Goal: Information Seeking & Learning: Find specific fact

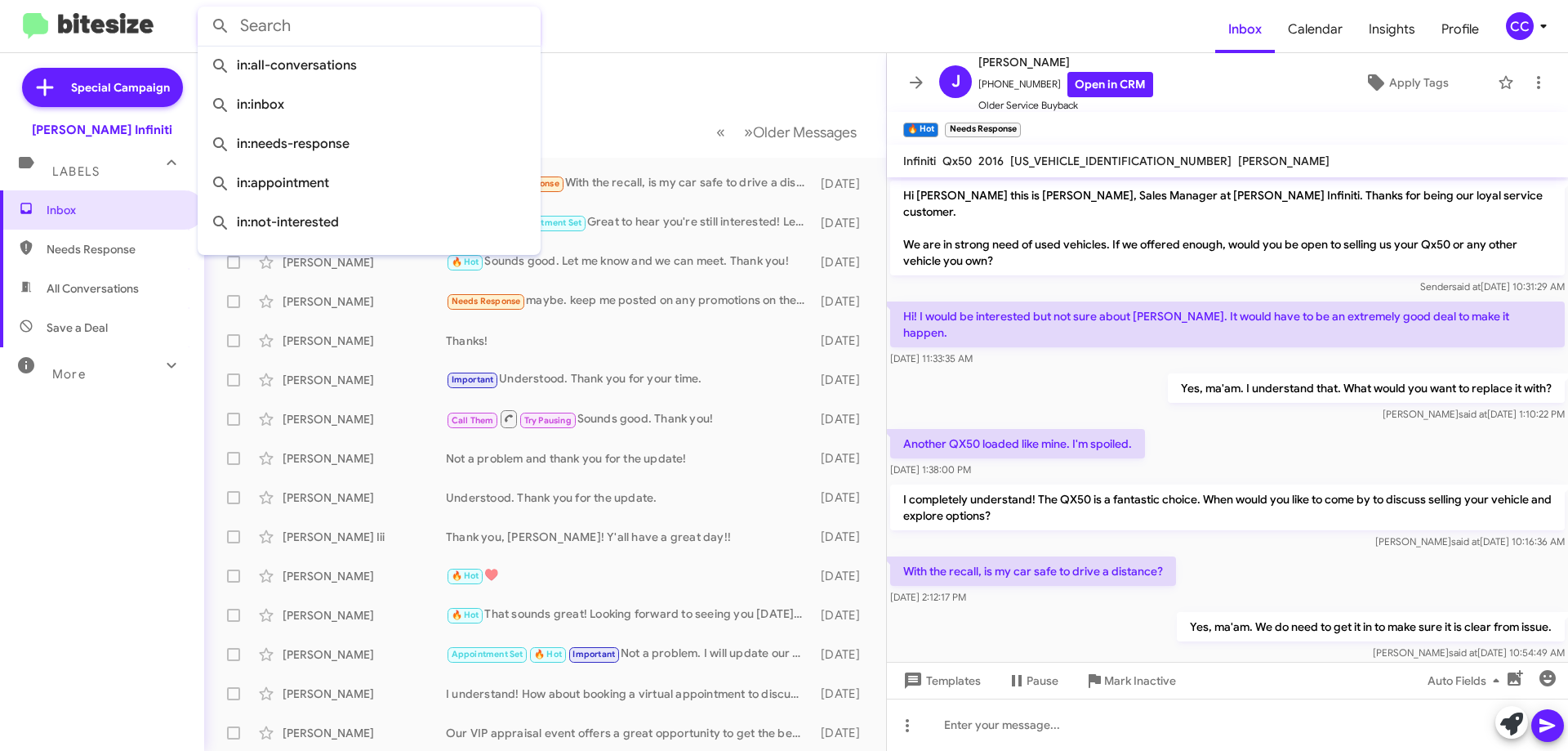
click at [354, 18] on input "text" at bounding box center [369, 26] width 343 height 39
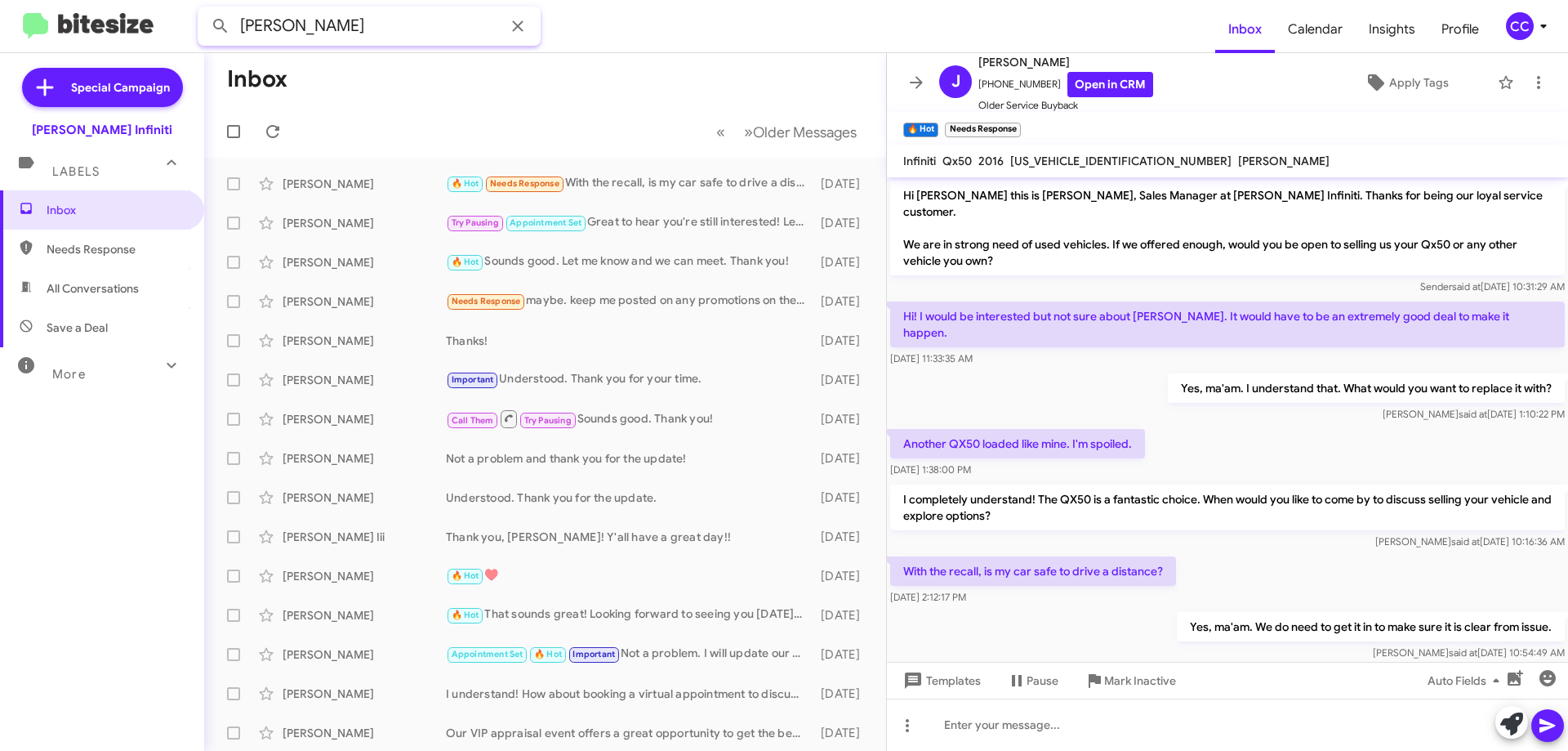
click at [204, 10] on button at bounding box center [221, 26] width 33 height 33
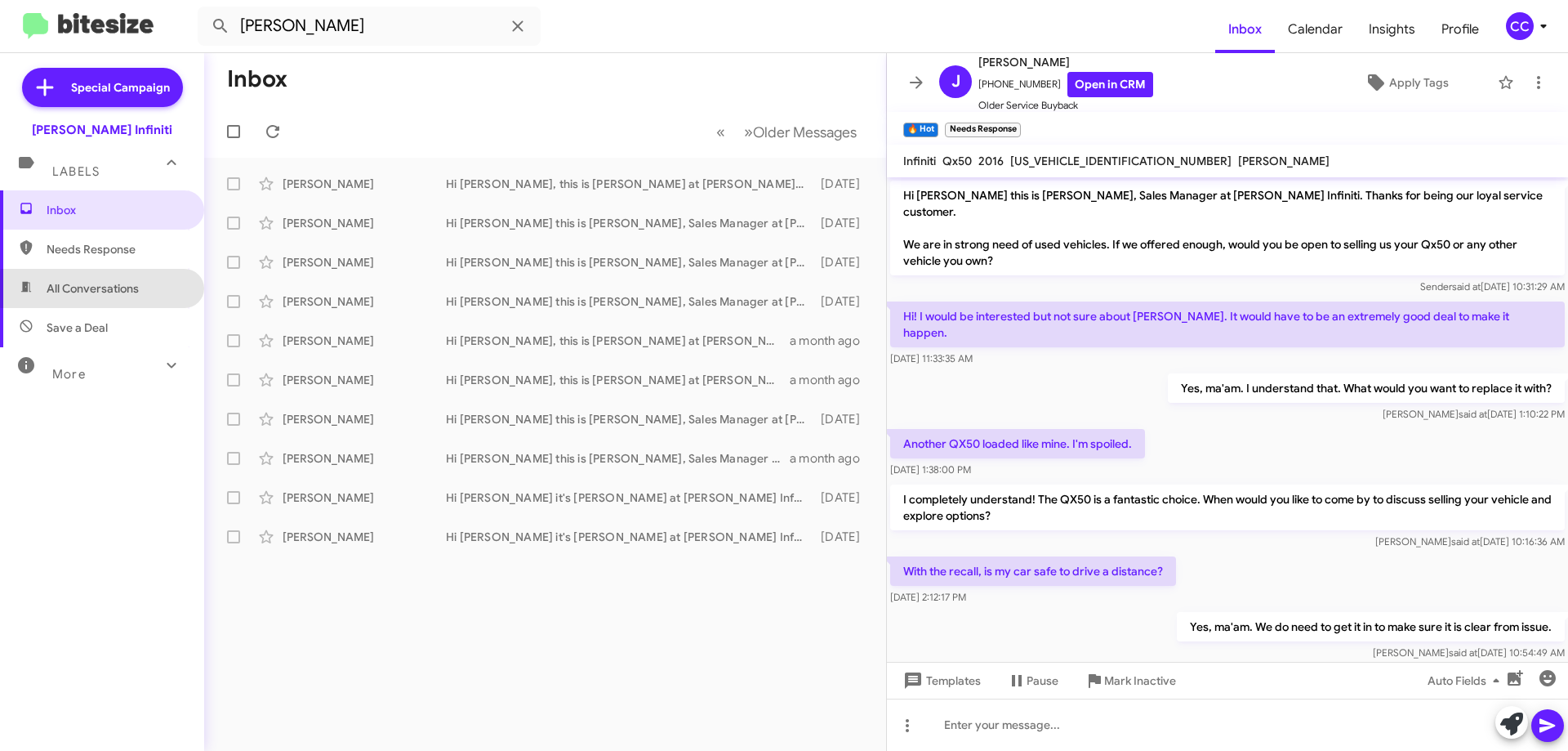
click at [102, 289] on span "All Conversations" at bounding box center [92, 288] width 92 height 16
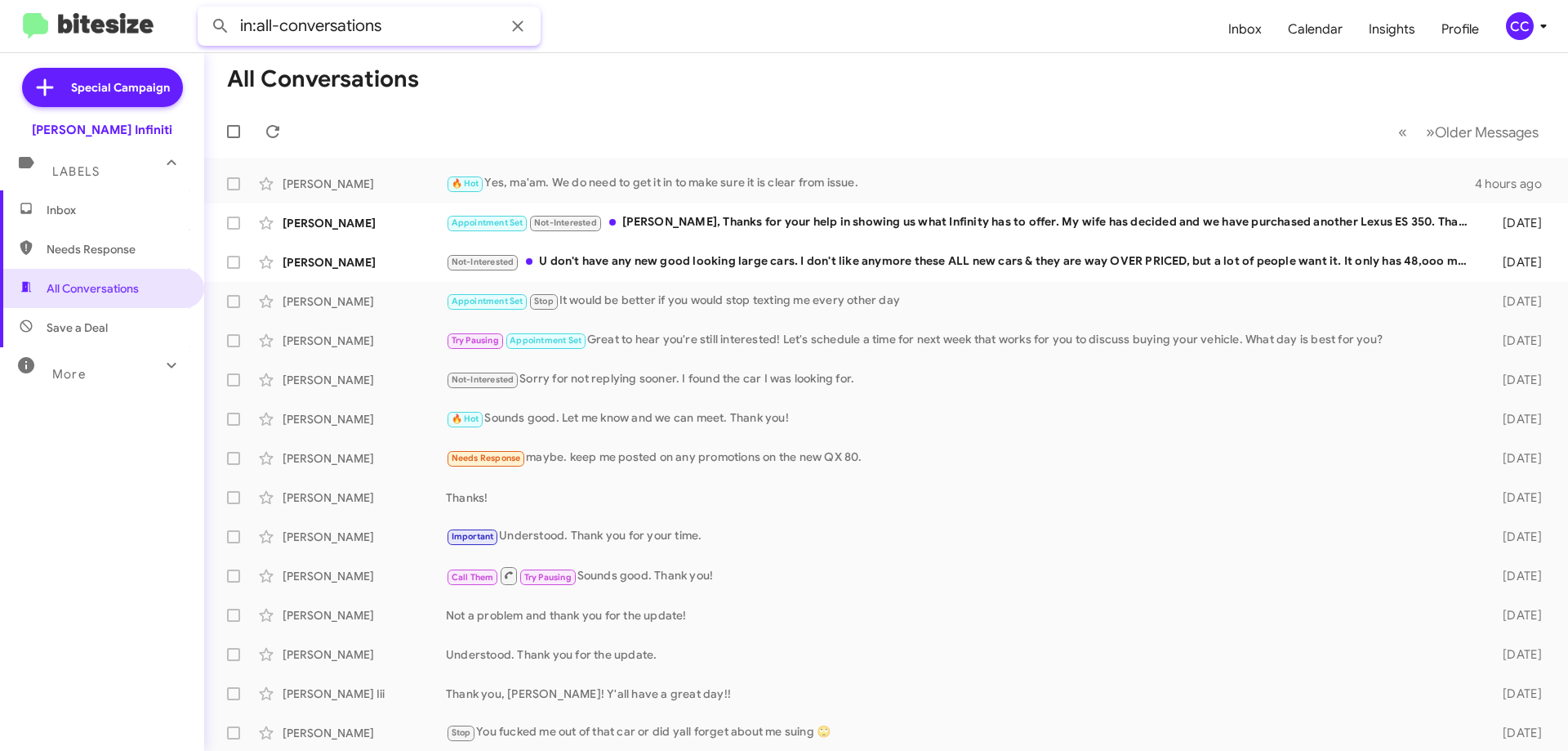
click at [429, 24] on input "in:all-conversations" at bounding box center [369, 26] width 343 height 39
drag, startPoint x: 344, startPoint y: 28, endPoint x: 111, endPoint y: 45, distance: 233.6
click at [119, 46] on mat-toolbar "in:all-conversations Inbox Calendar Insights Profile CC" at bounding box center [784, 26] width 1568 height 52
click at [204, 10] on button at bounding box center [221, 26] width 33 height 33
type input "[PERSON_NAME]"
